Goal: Information Seeking & Learning: Learn about a topic

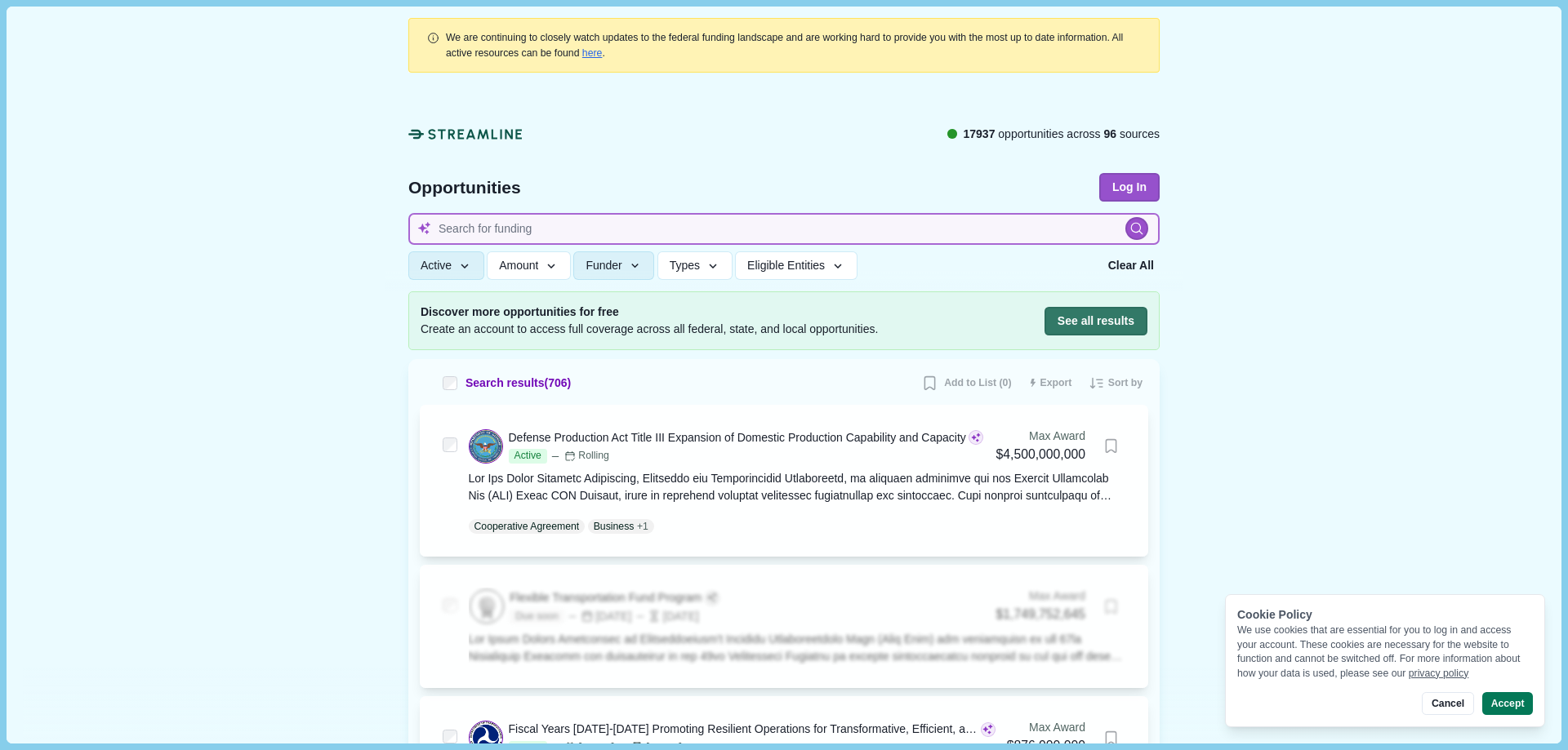
click at [491, 230] on input at bounding box center [784, 229] width 751 height 32
type input "j"
type input "health"
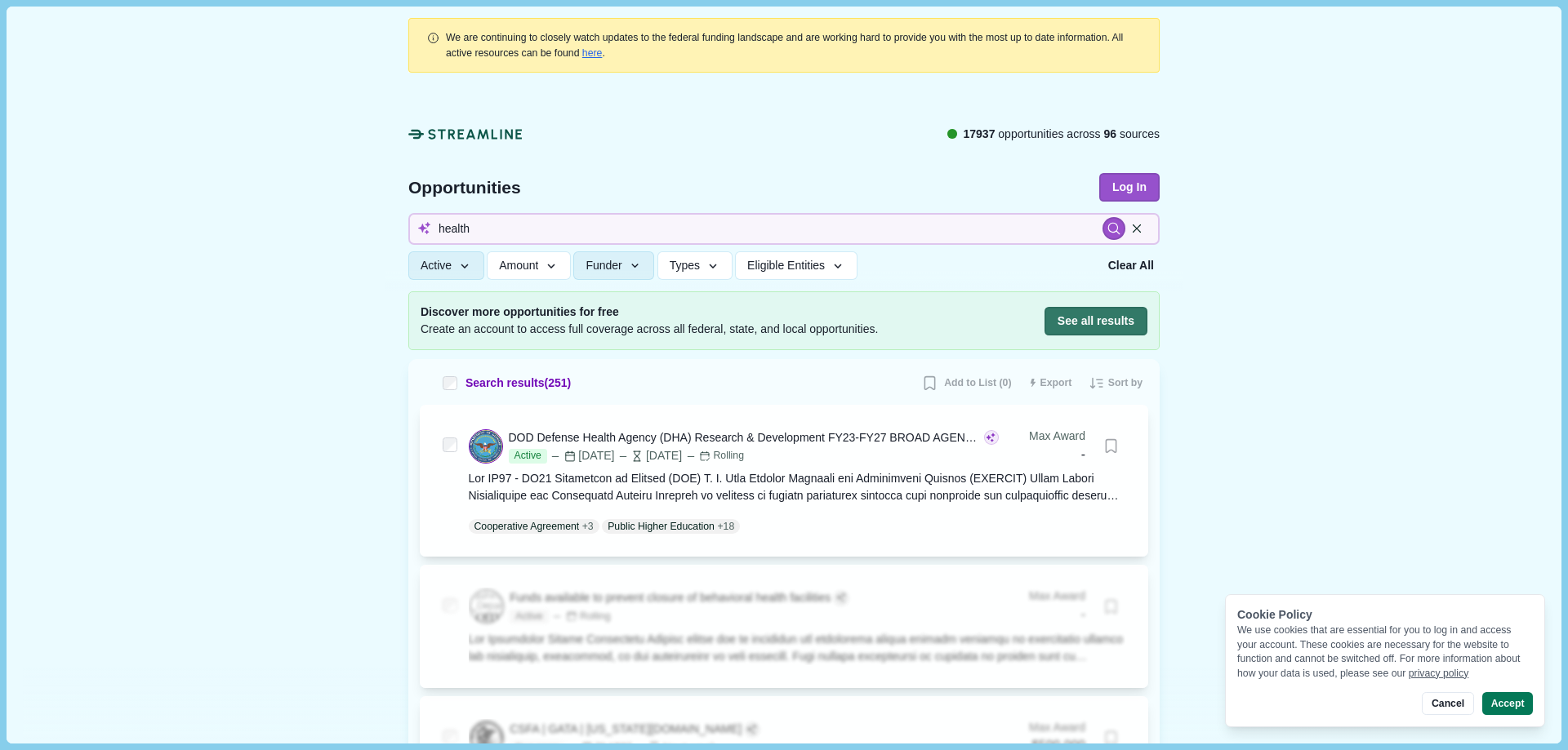
click at [1061, 303] on div "Discover more opportunities for free Create an account to access full coverage …" at bounding box center [784, 321] width 751 height 59
click at [1077, 323] on button "See all results" at bounding box center [1096, 321] width 103 height 28
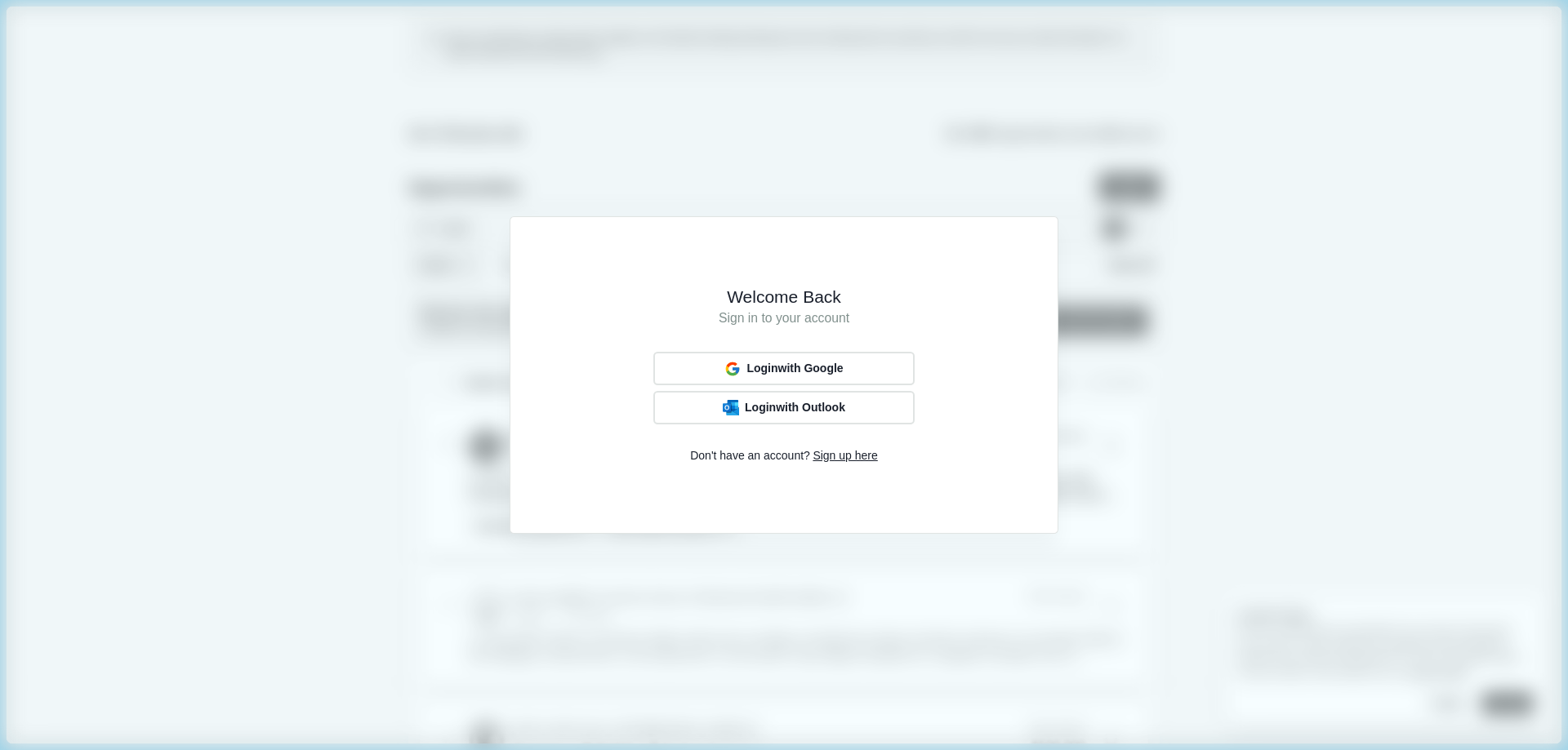
click at [857, 454] on span "Sign up here" at bounding box center [844, 456] width 65 height 17
click at [800, 410] on span "Sign up with Outlook" at bounding box center [795, 408] width 106 height 13
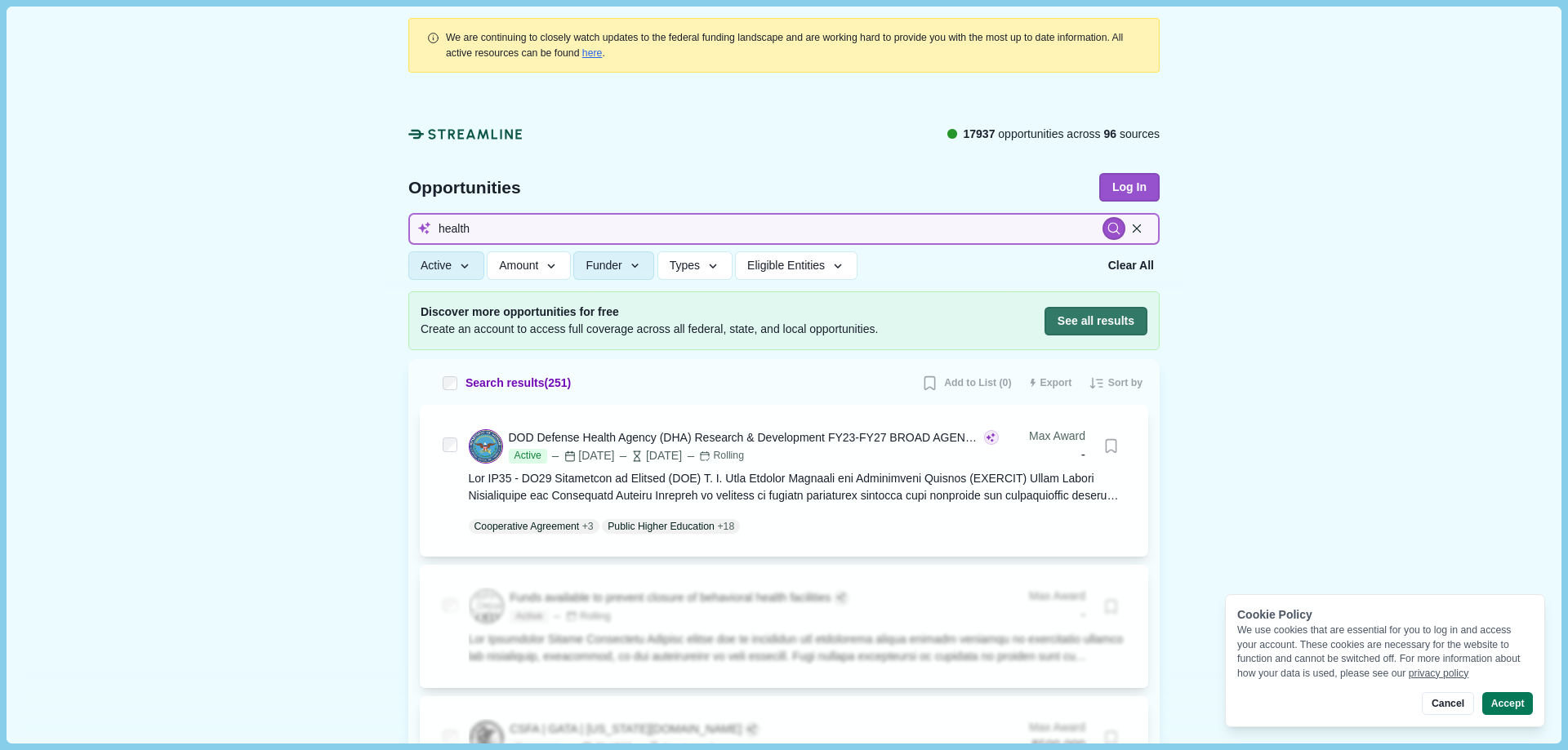
click at [505, 225] on input "health" at bounding box center [784, 229] width 751 height 32
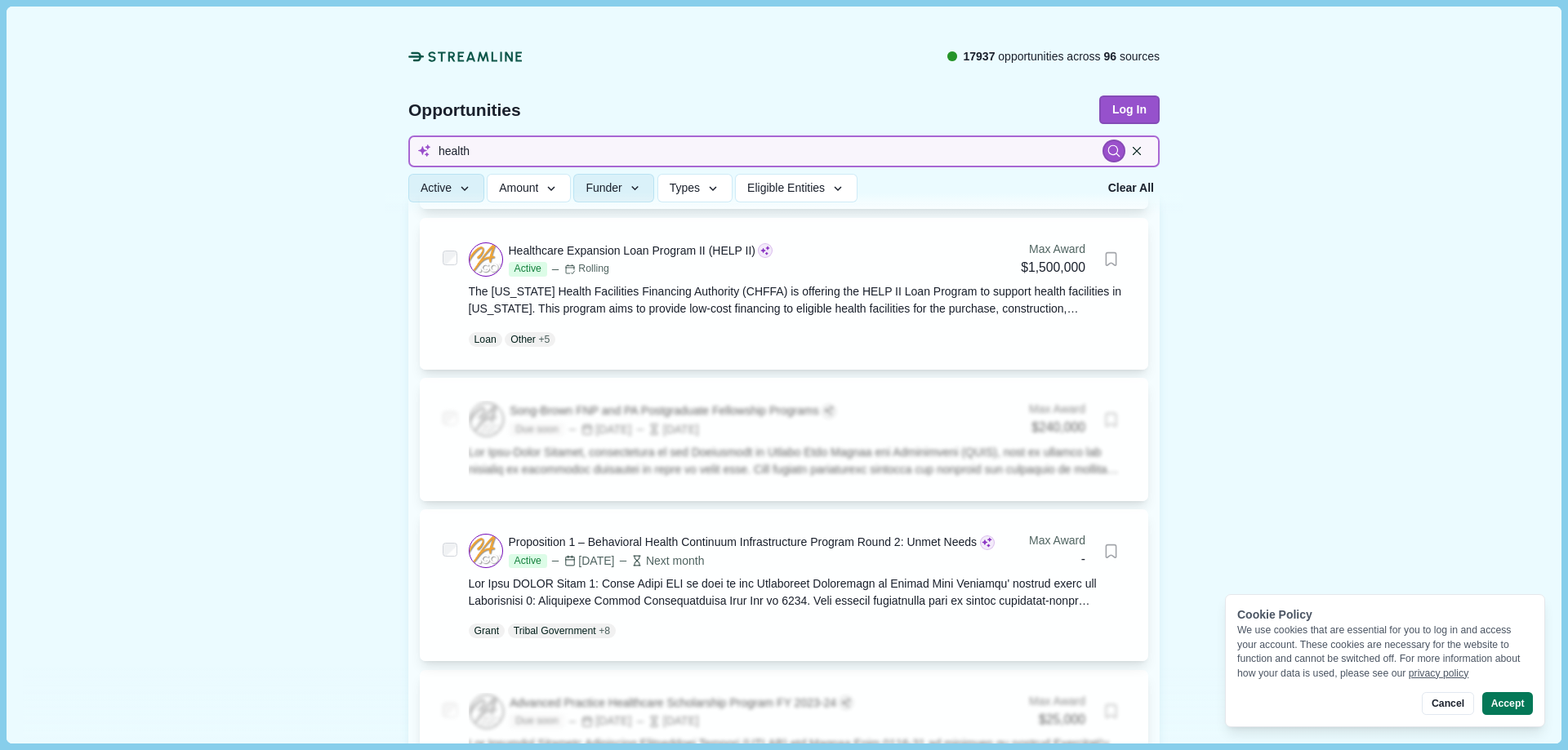
scroll to position [1388, 0]
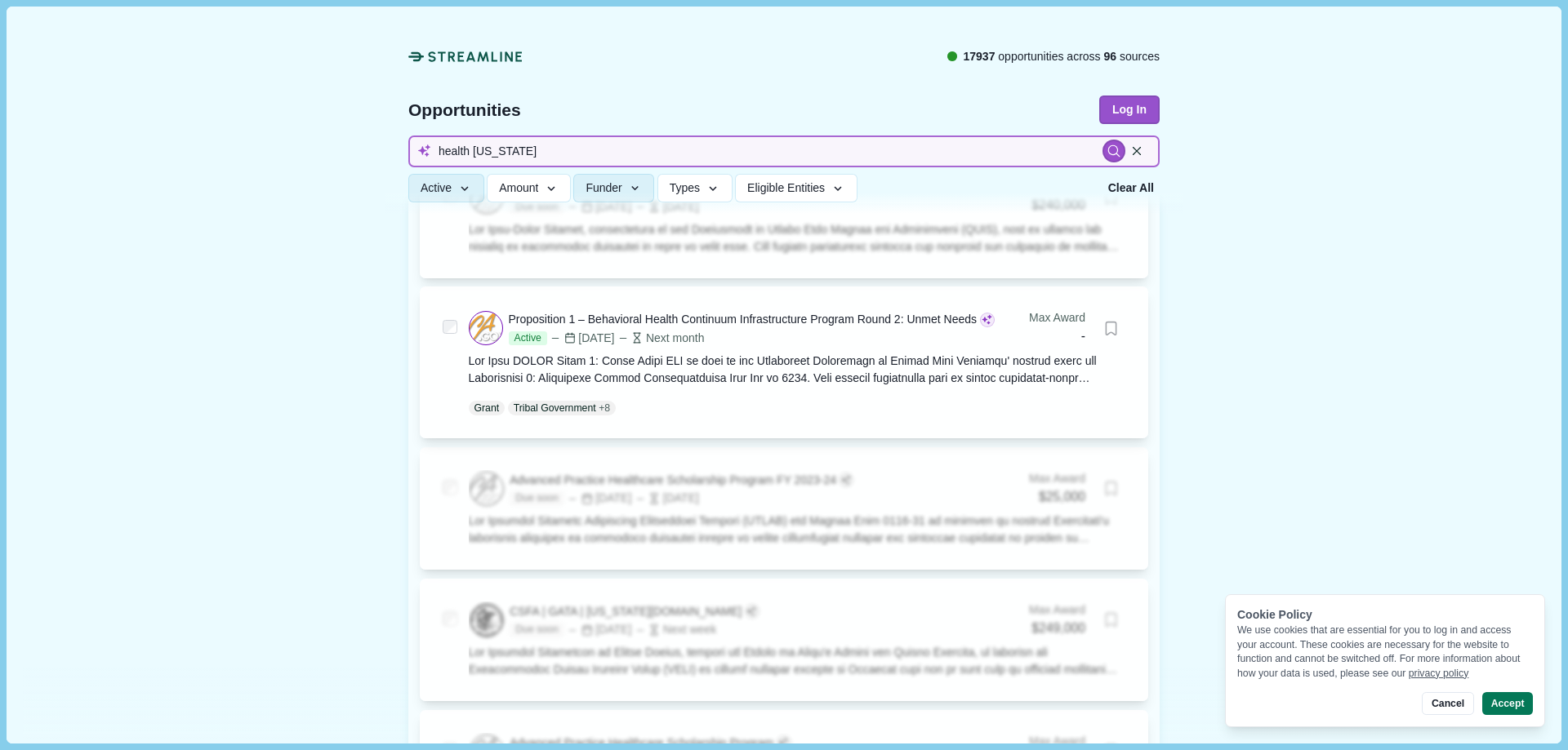
type input "health new jersey"
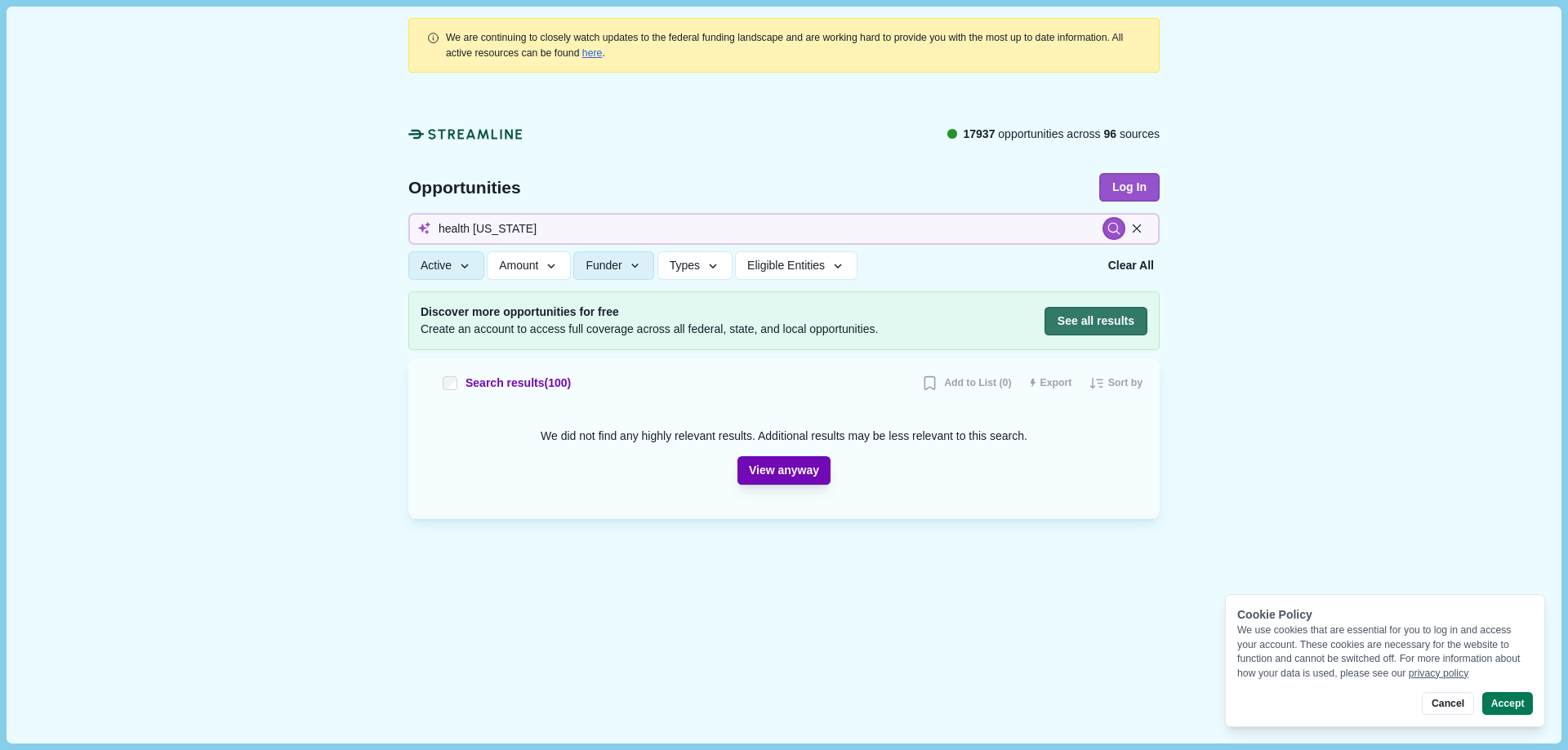
click at [766, 468] on button "View anyway" at bounding box center [784, 471] width 93 height 28
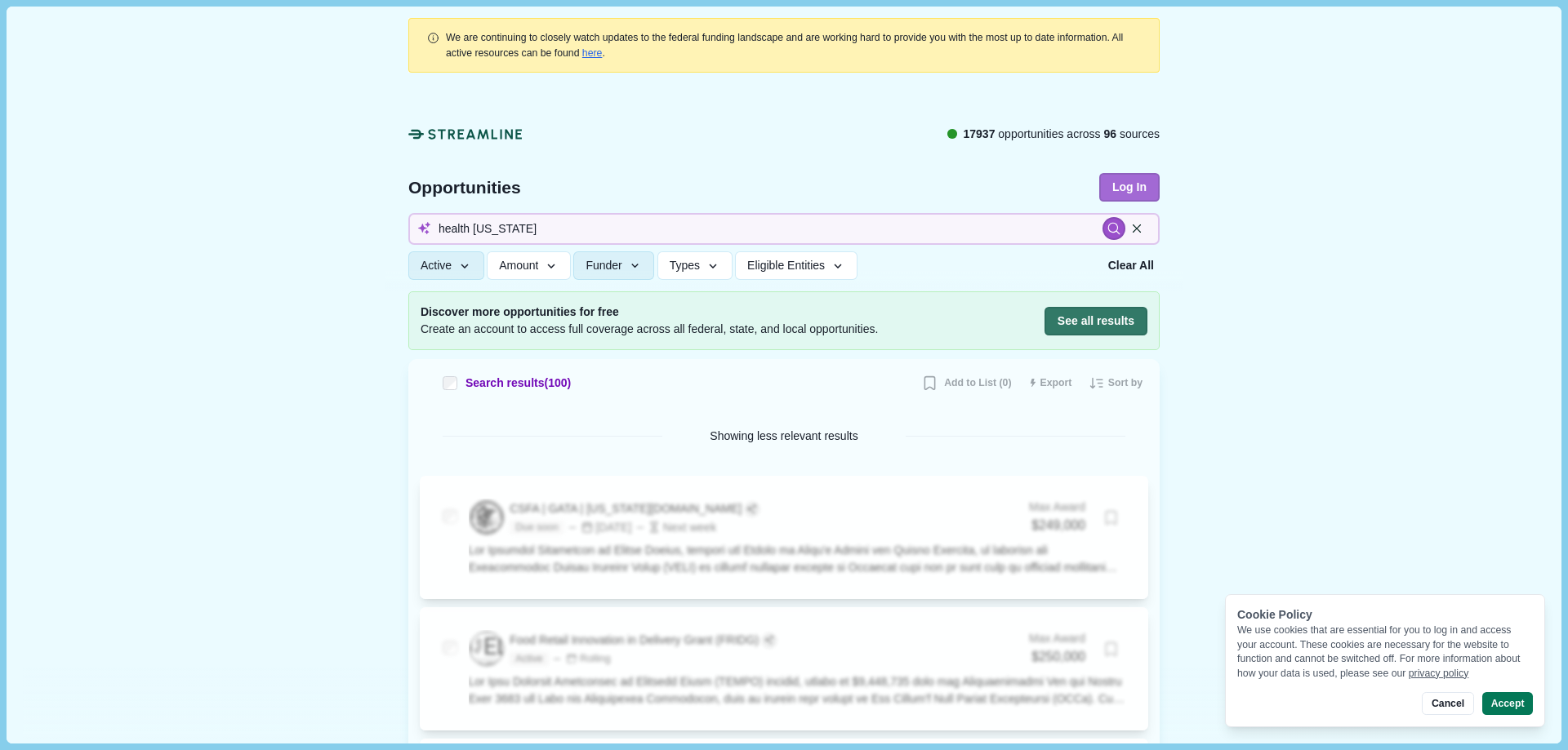
click at [1123, 188] on button "Log In" at bounding box center [1129, 188] width 60 height 28
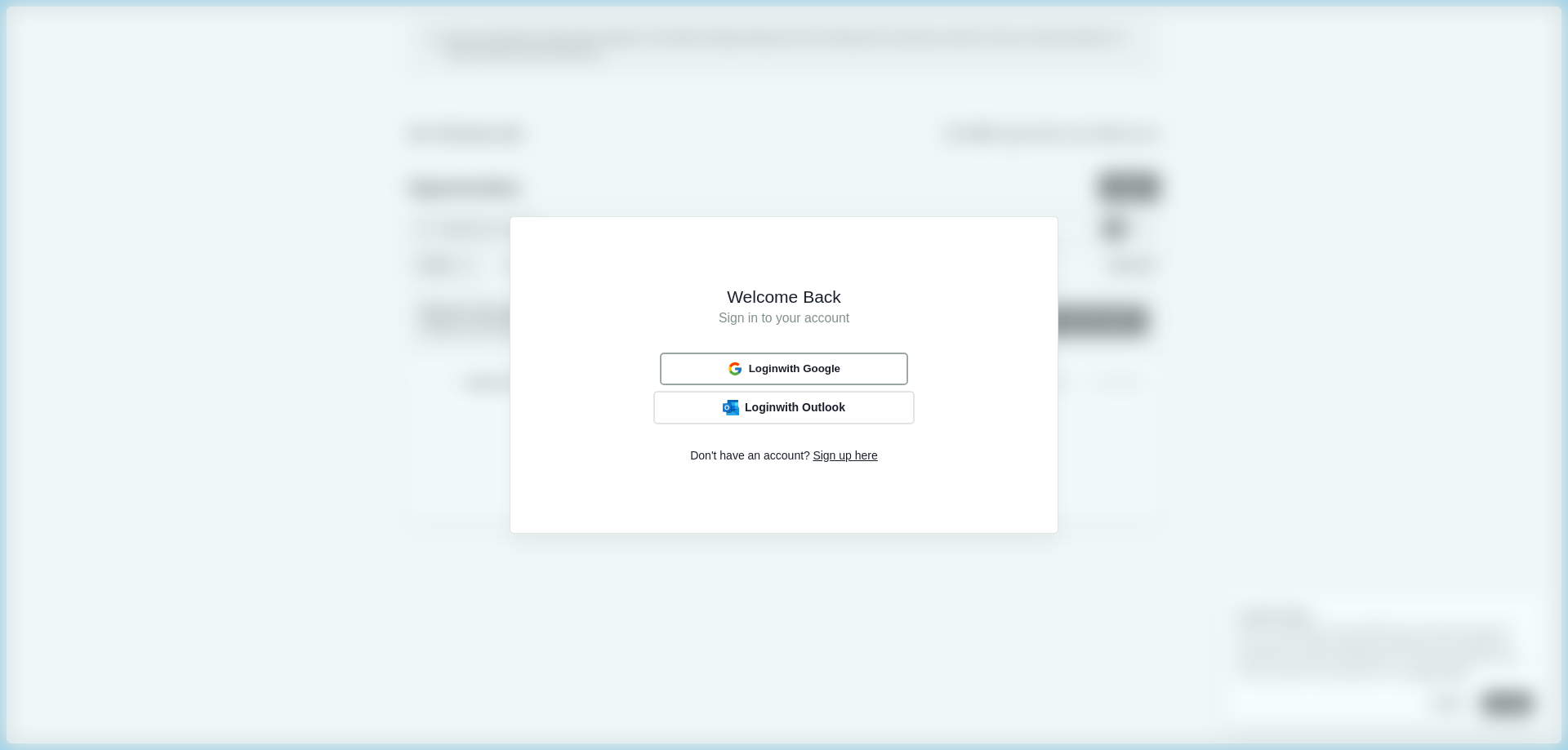
click at [815, 368] on span "Login with Google" at bounding box center [794, 370] width 91 height 13
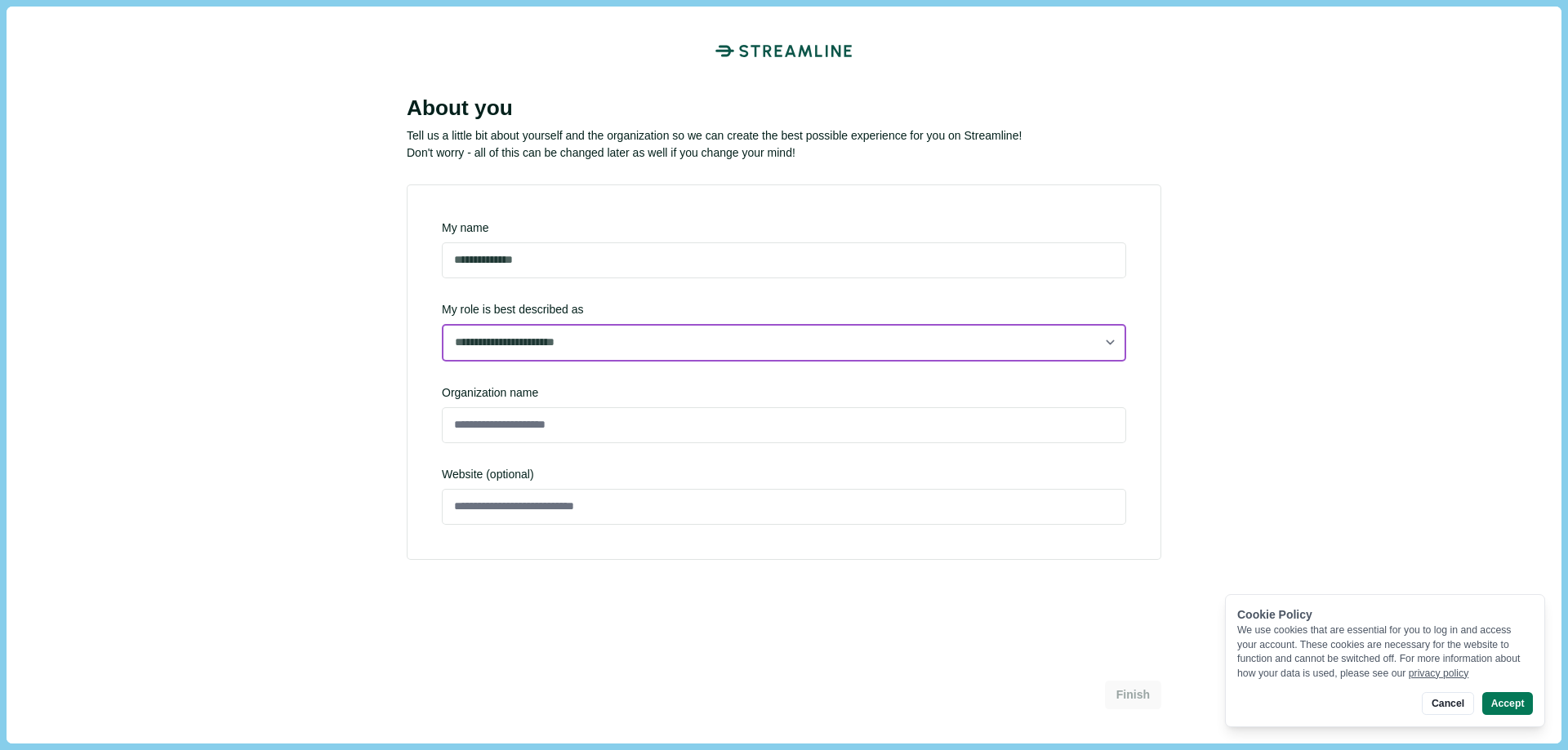
click at [605, 349] on select "**********" at bounding box center [784, 343] width 684 height 38
click at [442, 360] on select "**********" at bounding box center [784, 343] width 684 height 38
select select "**********"
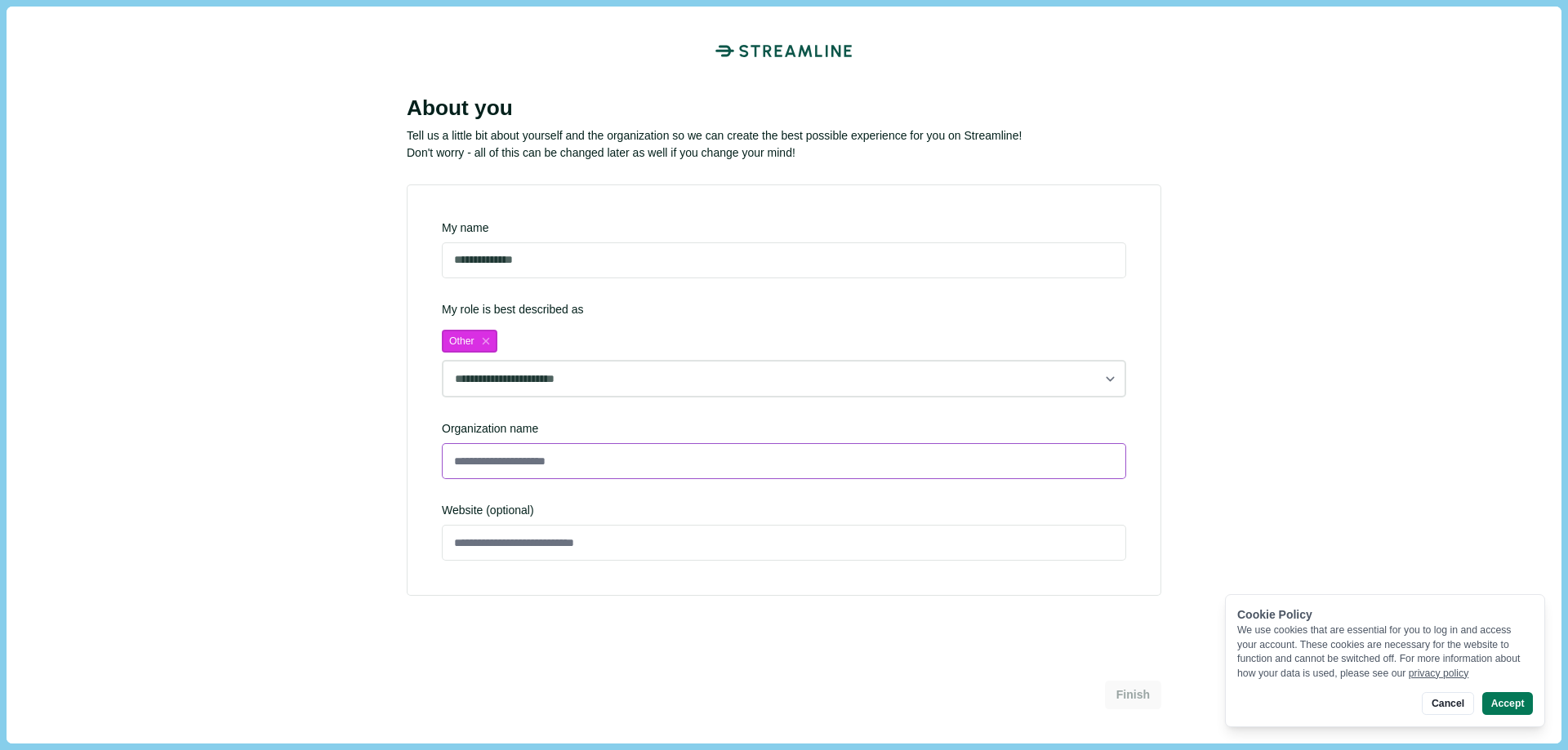
click at [602, 451] on input at bounding box center [784, 461] width 684 height 36
type input "*****"
click at [1126, 685] on button "Finish" at bounding box center [1132, 694] width 57 height 27
click at [1453, 703] on button "Cancel" at bounding box center [1447, 703] width 51 height 23
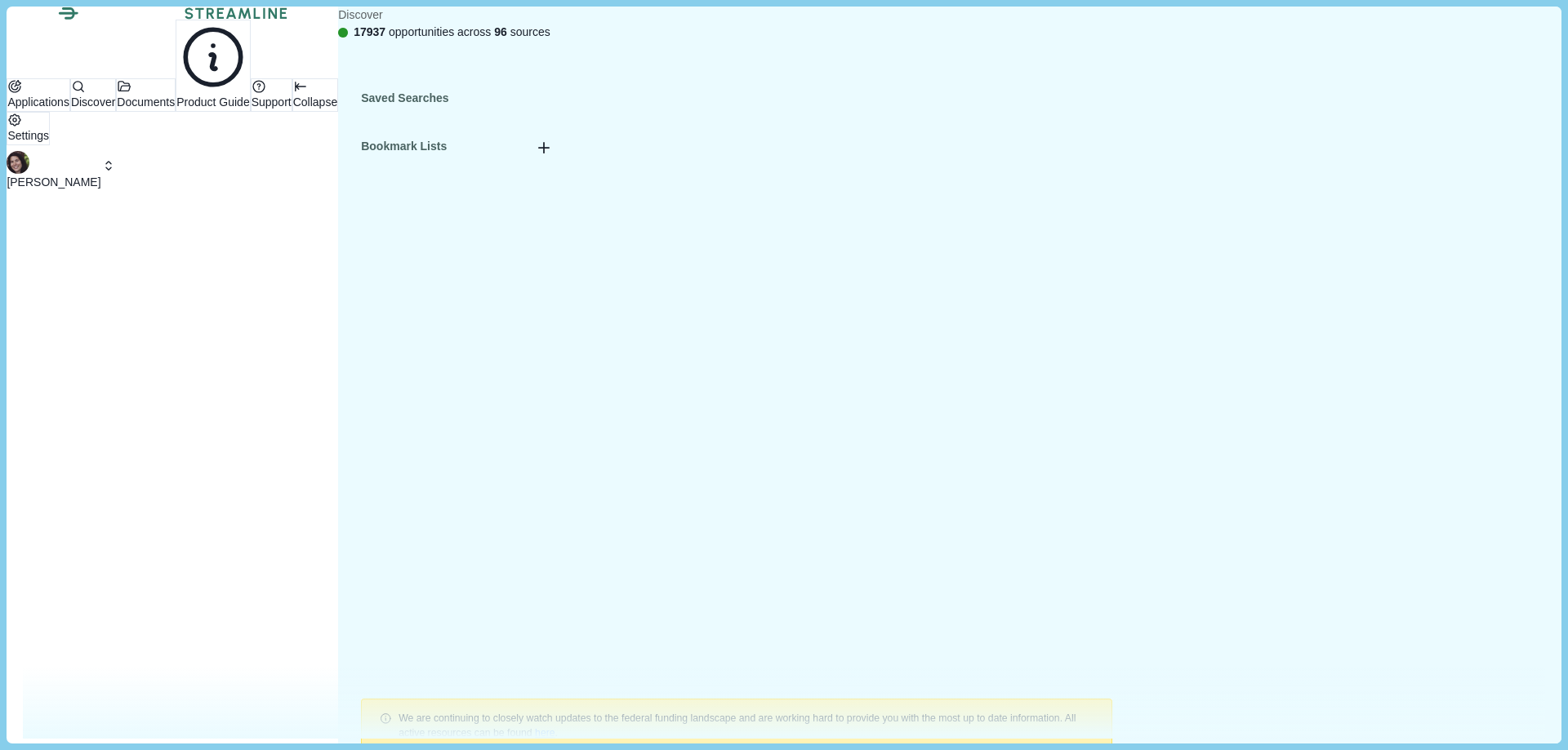
type input "health"
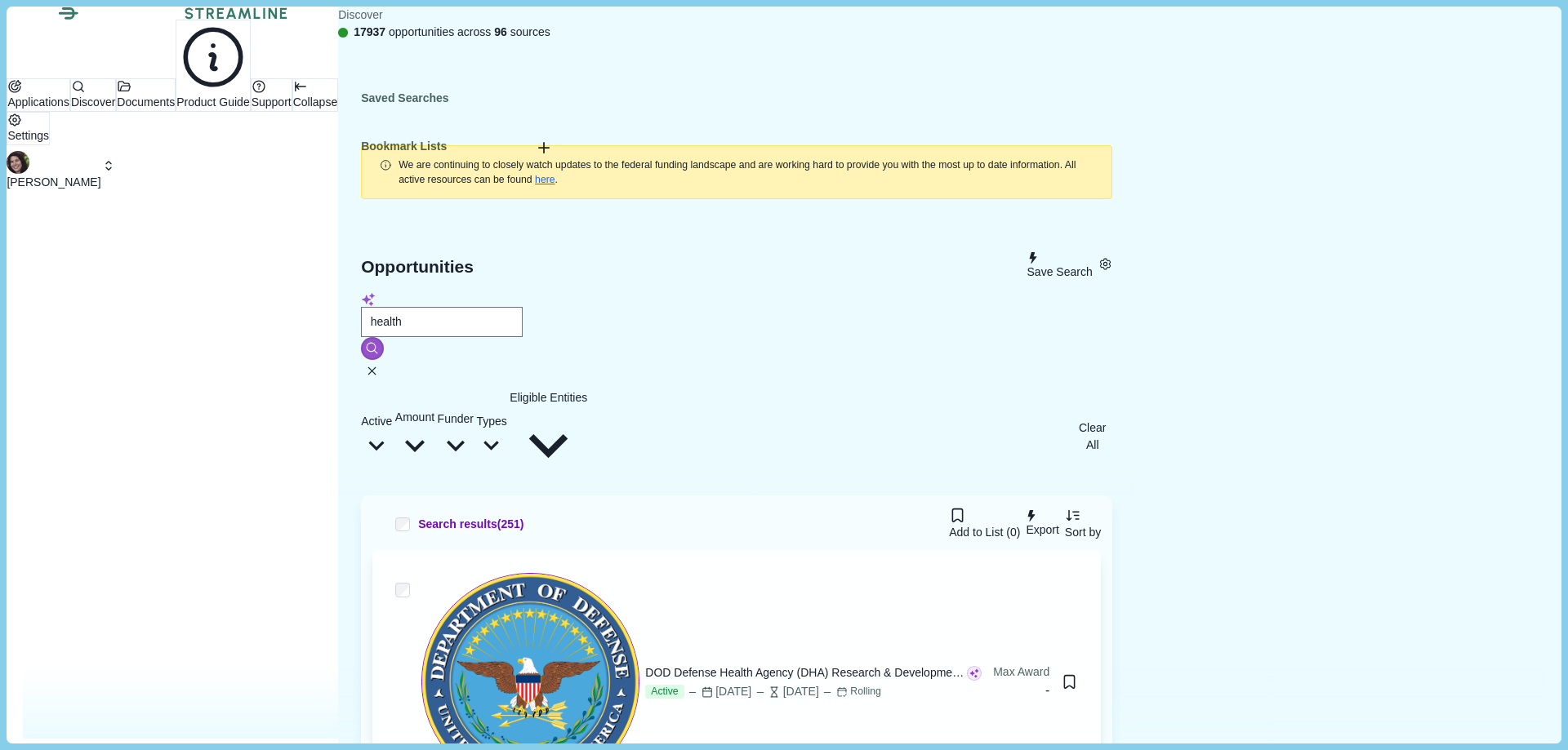
scroll to position [572, 0]
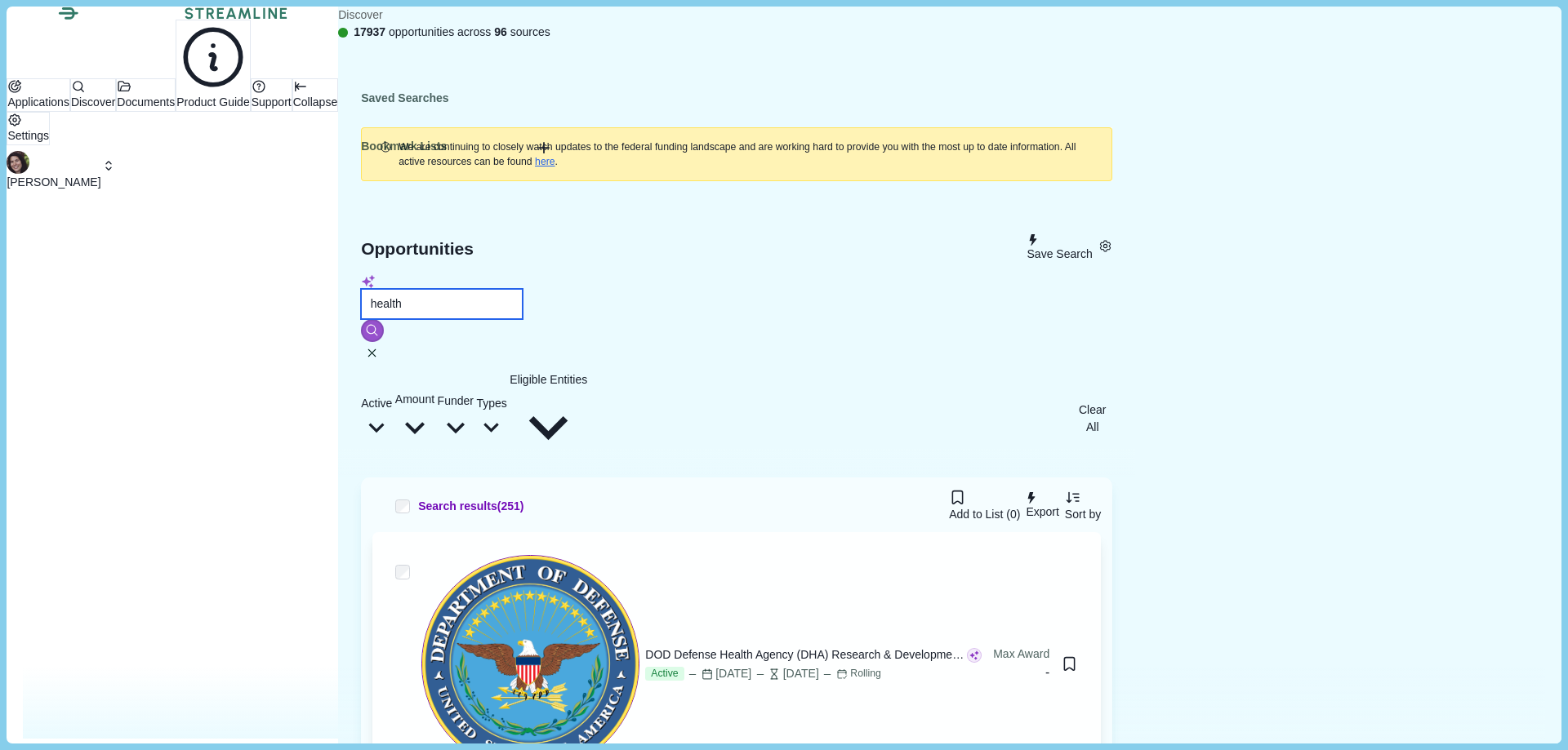
drag, startPoint x: 554, startPoint y: 156, endPoint x: 323, endPoint y: 136, distance: 231.9
type input "[US_STATE]"
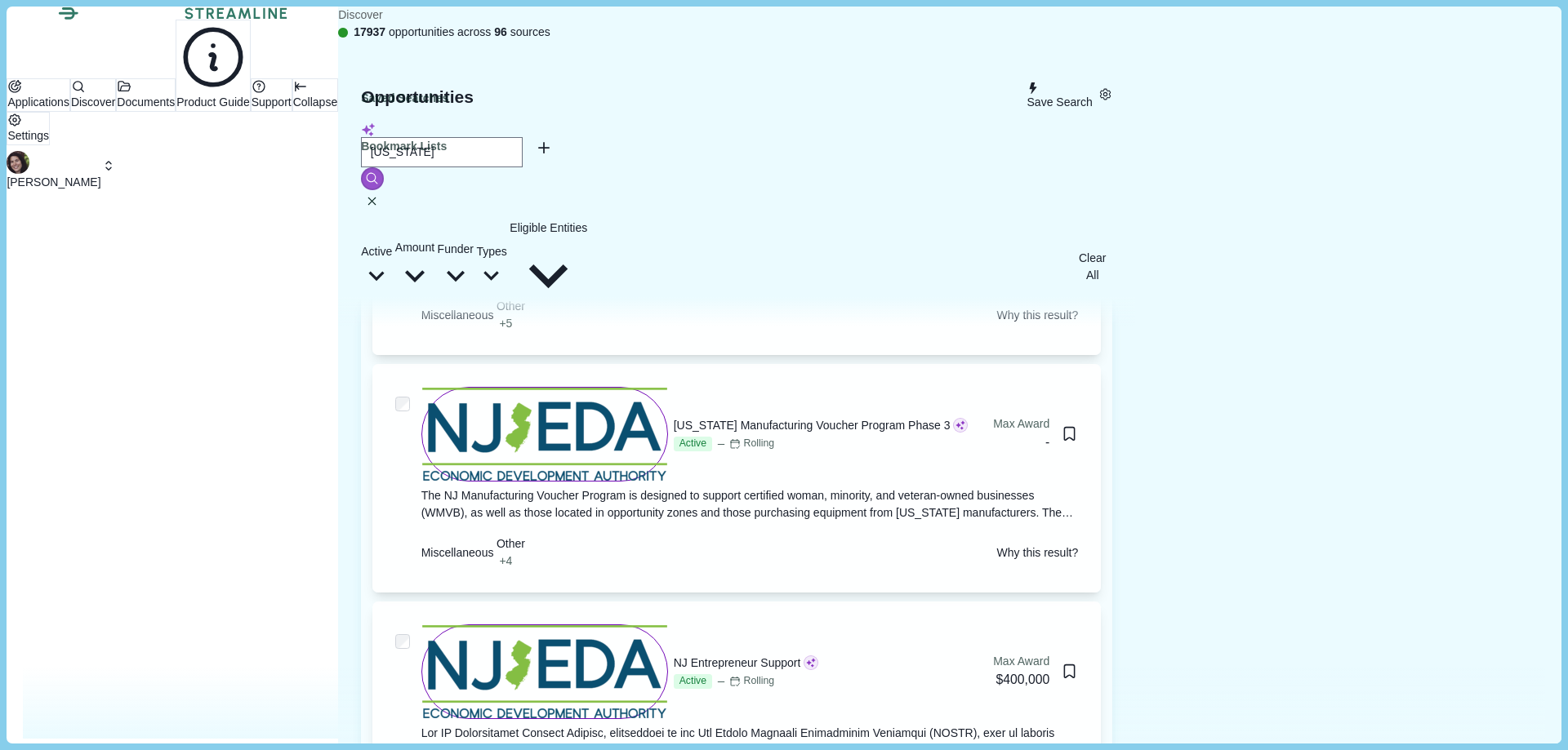
scroll to position [980, 0]
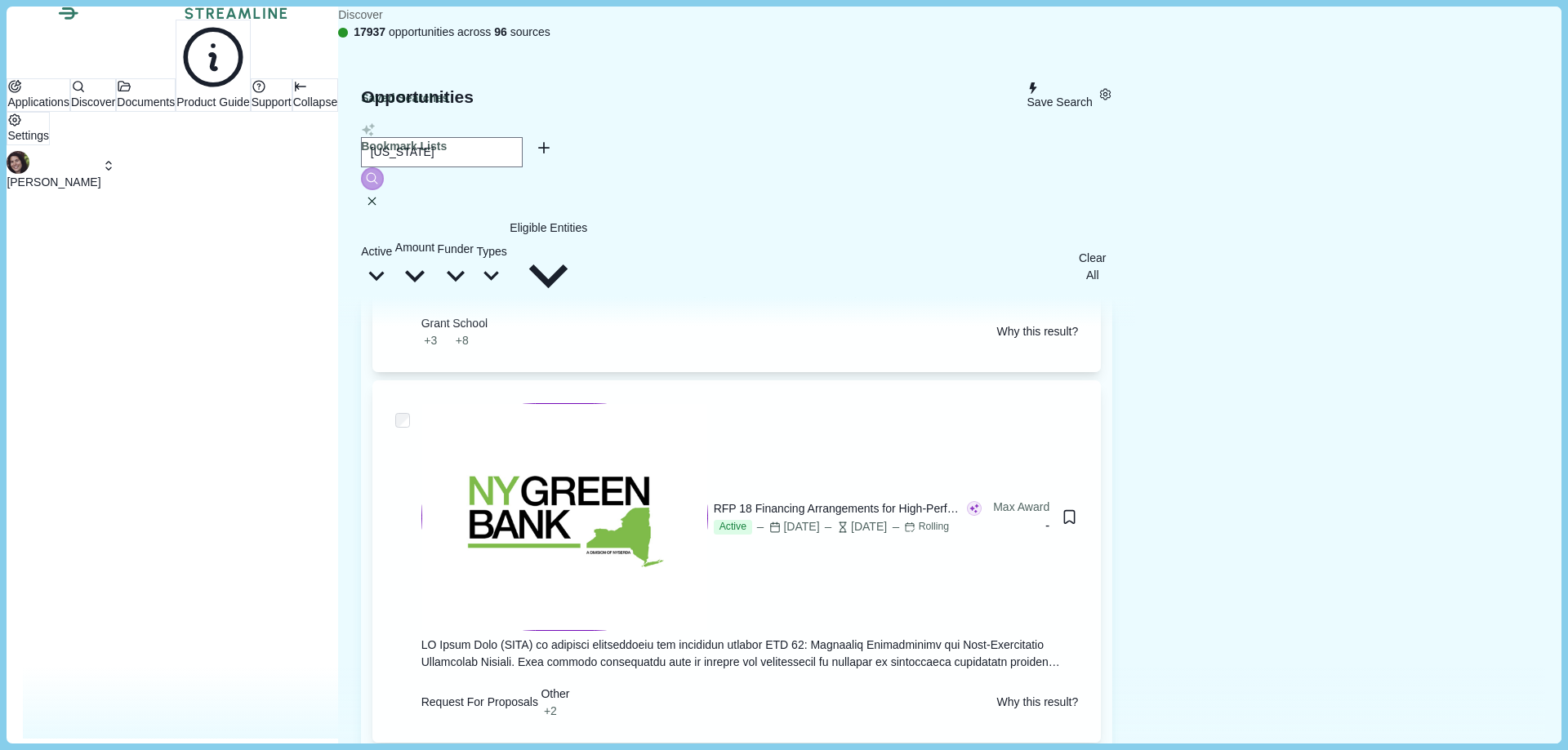
scroll to position [8211, 0]
